Goal: Task Accomplishment & Management: Use online tool/utility

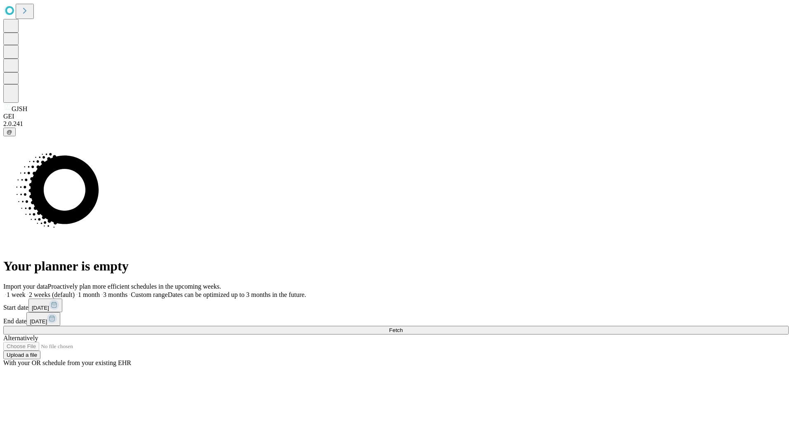
click at [403, 327] on span "Fetch" at bounding box center [396, 330] width 14 height 6
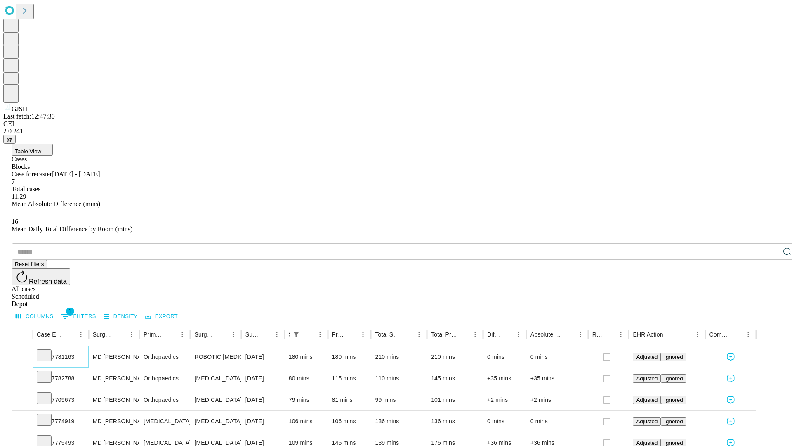
click at [48, 350] on icon at bounding box center [44, 354] width 8 height 8
